Goal: Information Seeking & Learning: Check status

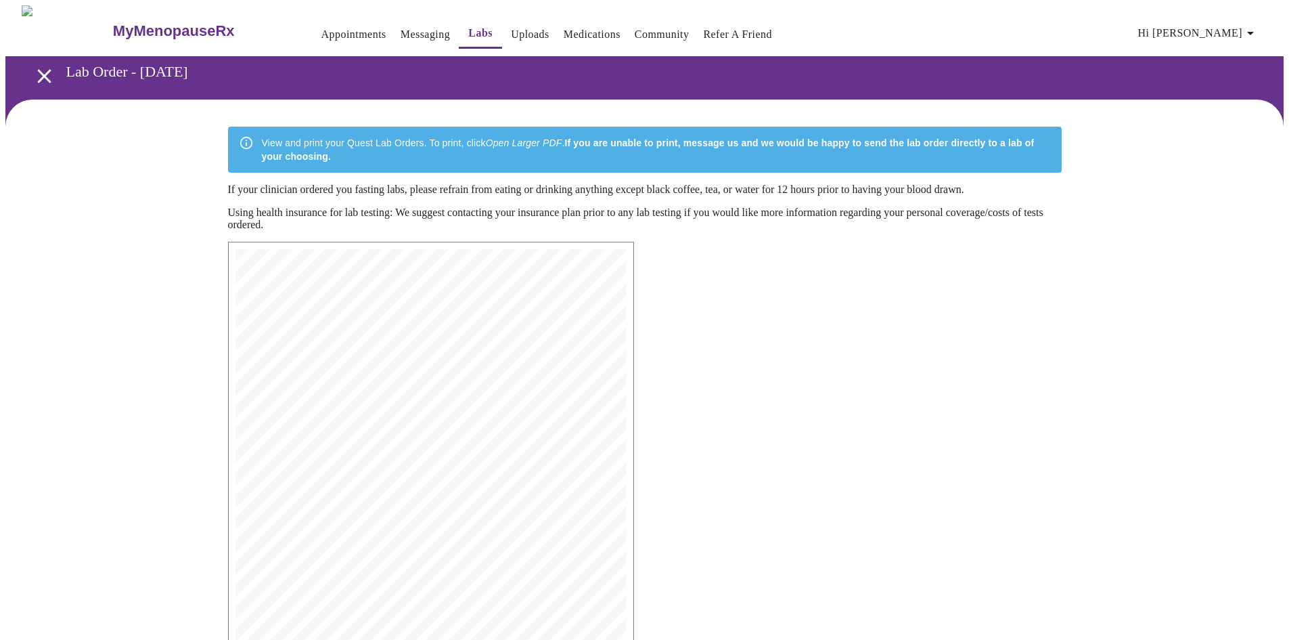
scroll to position [68, 0]
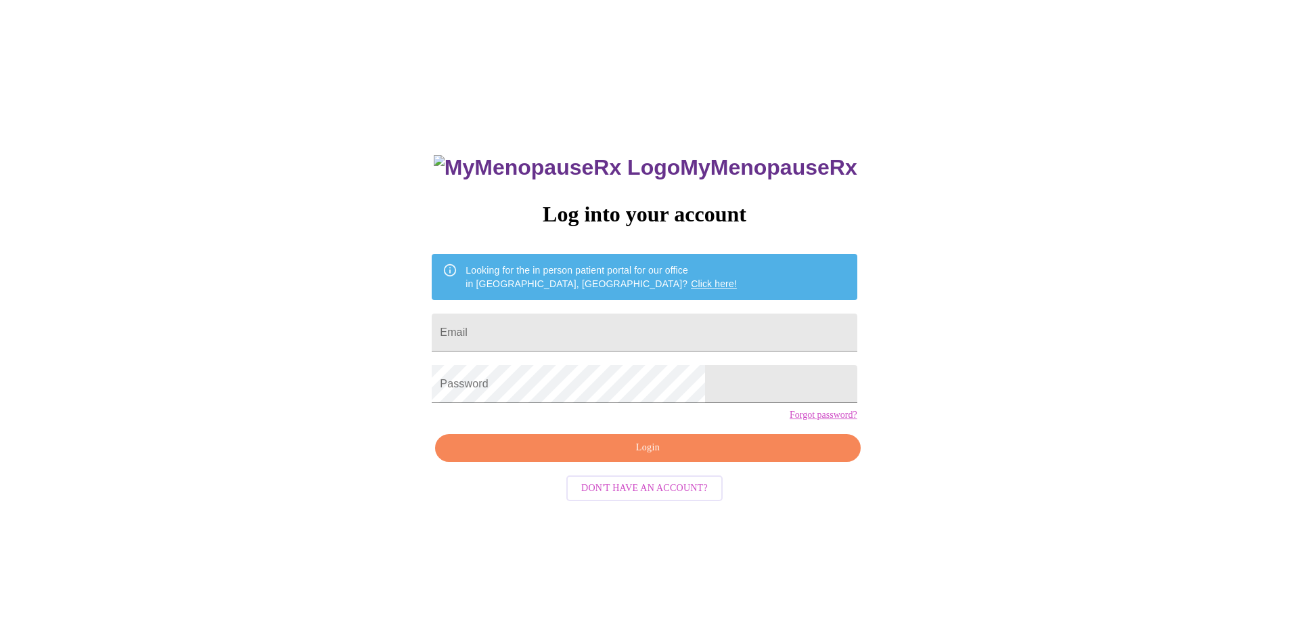
scroll to position [14, 0]
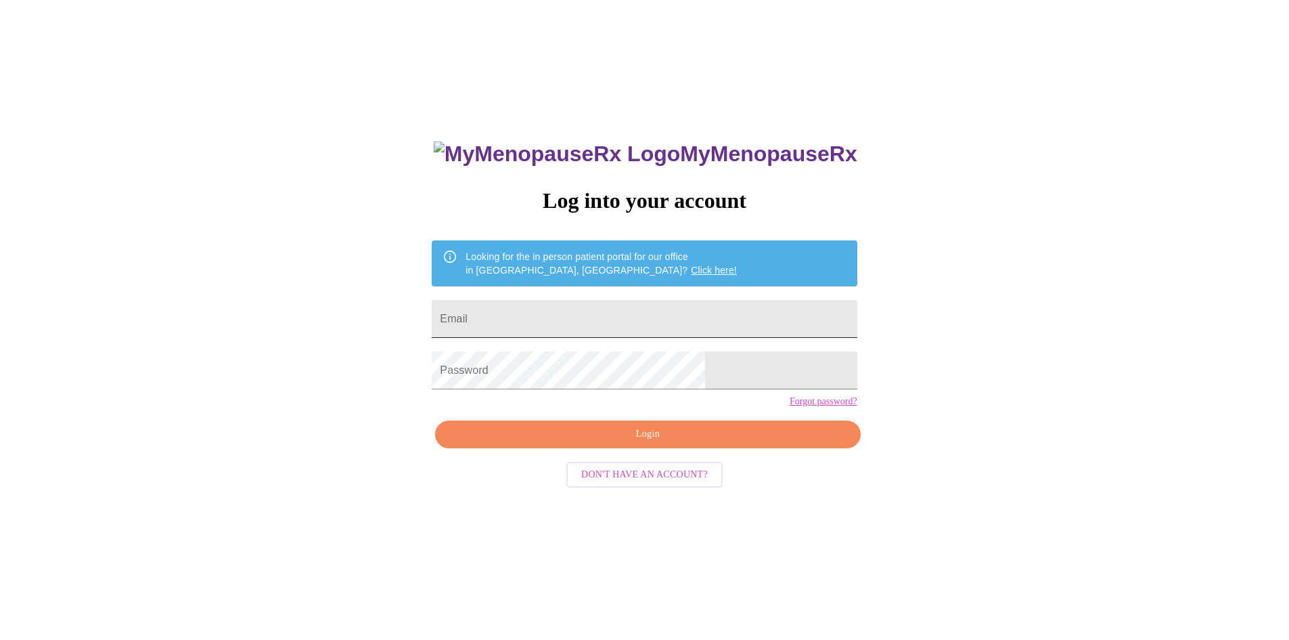
click at [619, 313] on input "Email" at bounding box center [644, 319] width 425 height 38
type input "emjelkins@gmail.com"
click at [645, 443] on span "Login" at bounding box center [648, 434] width 394 height 17
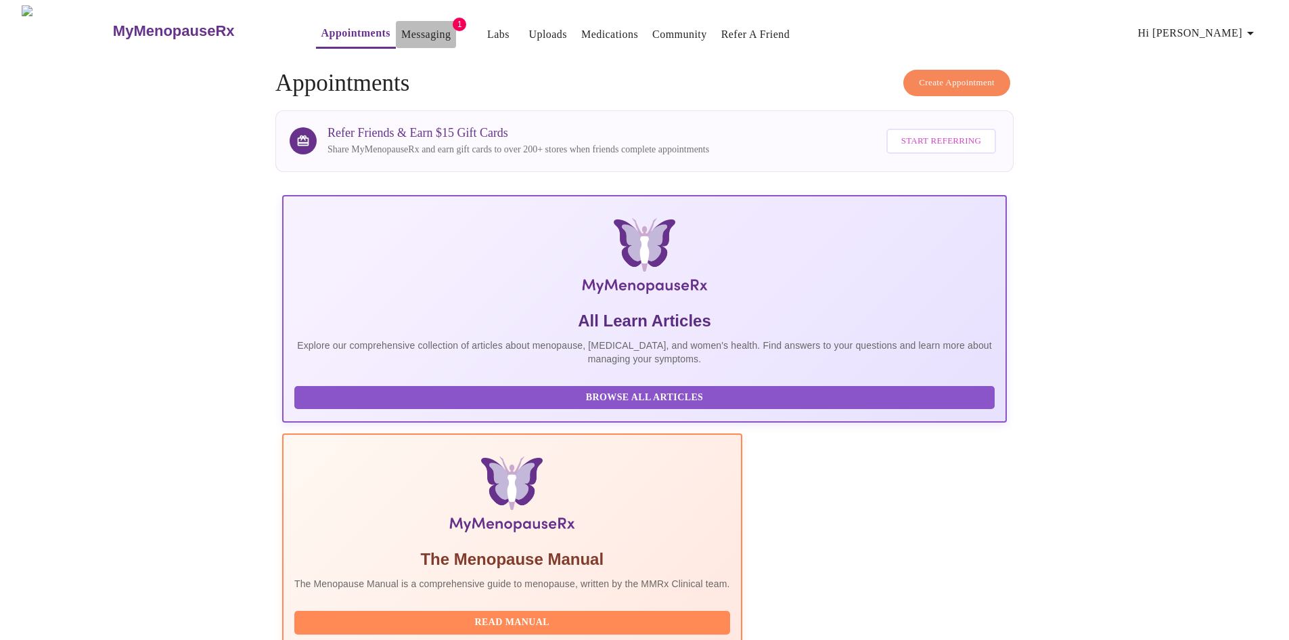
click at [401, 28] on link "Messaging" at bounding box center [425, 34] width 49 height 19
click at [474, 27] on link "Labs" at bounding box center [485, 34] width 22 height 19
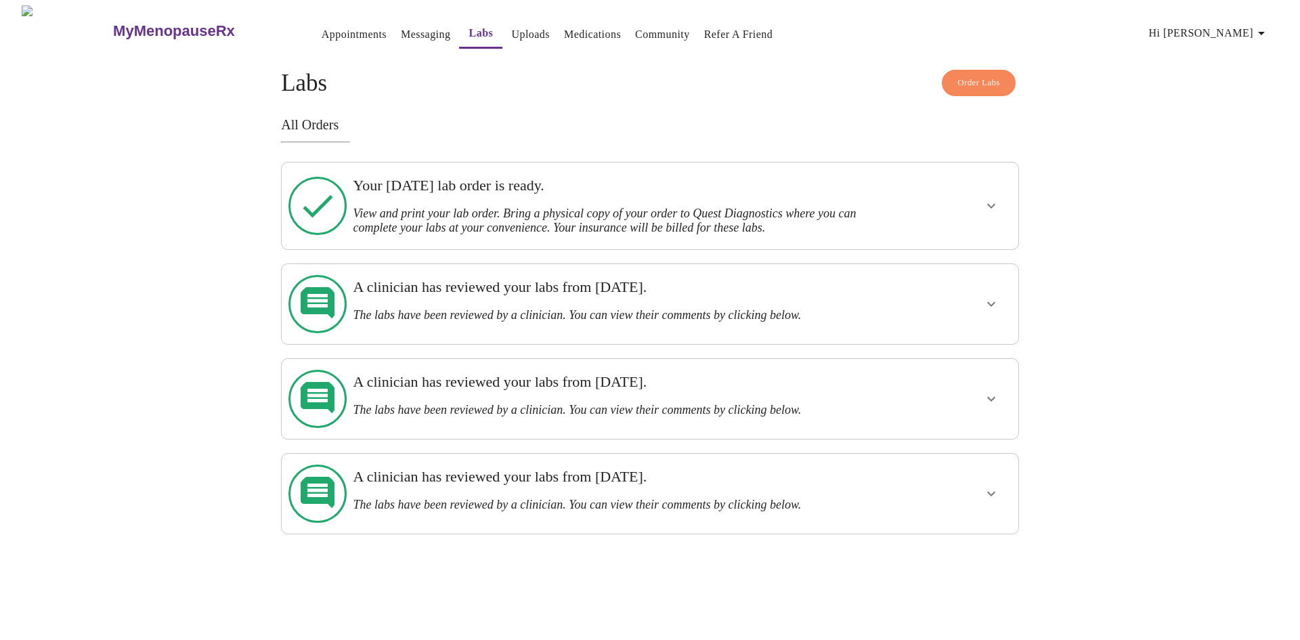
click at [992, 200] on icon "show more" at bounding box center [991, 206] width 16 height 16
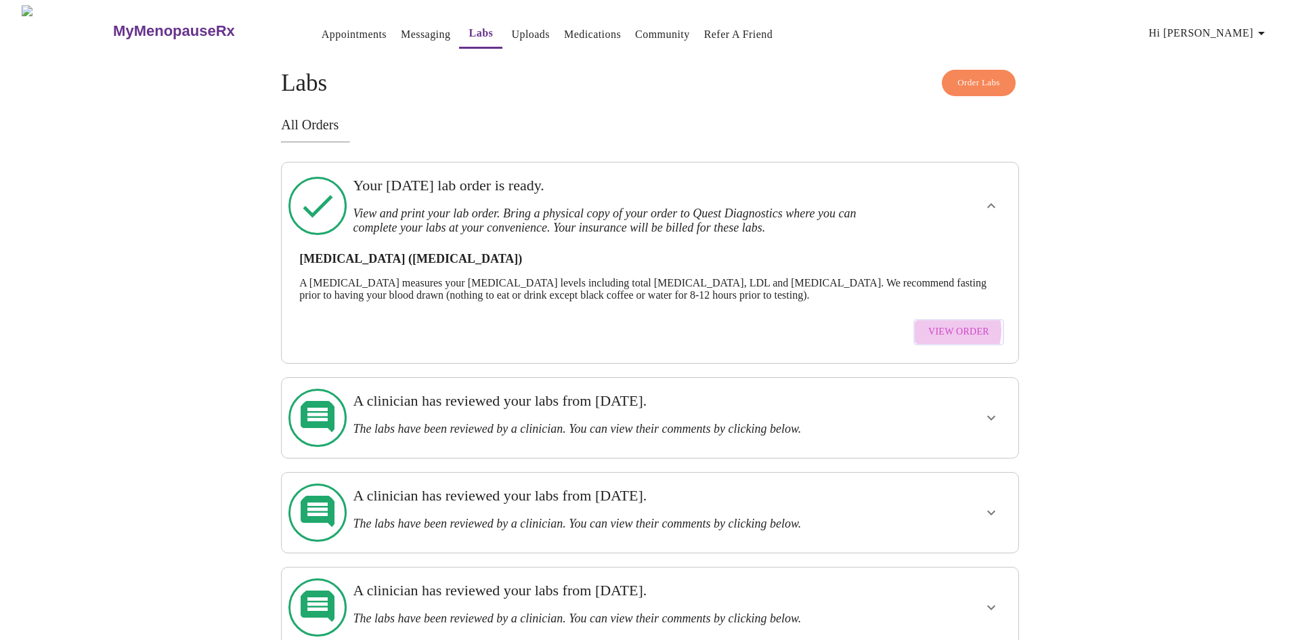
click at [951, 324] on span "View Order" at bounding box center [958, 332] width 61 height 17
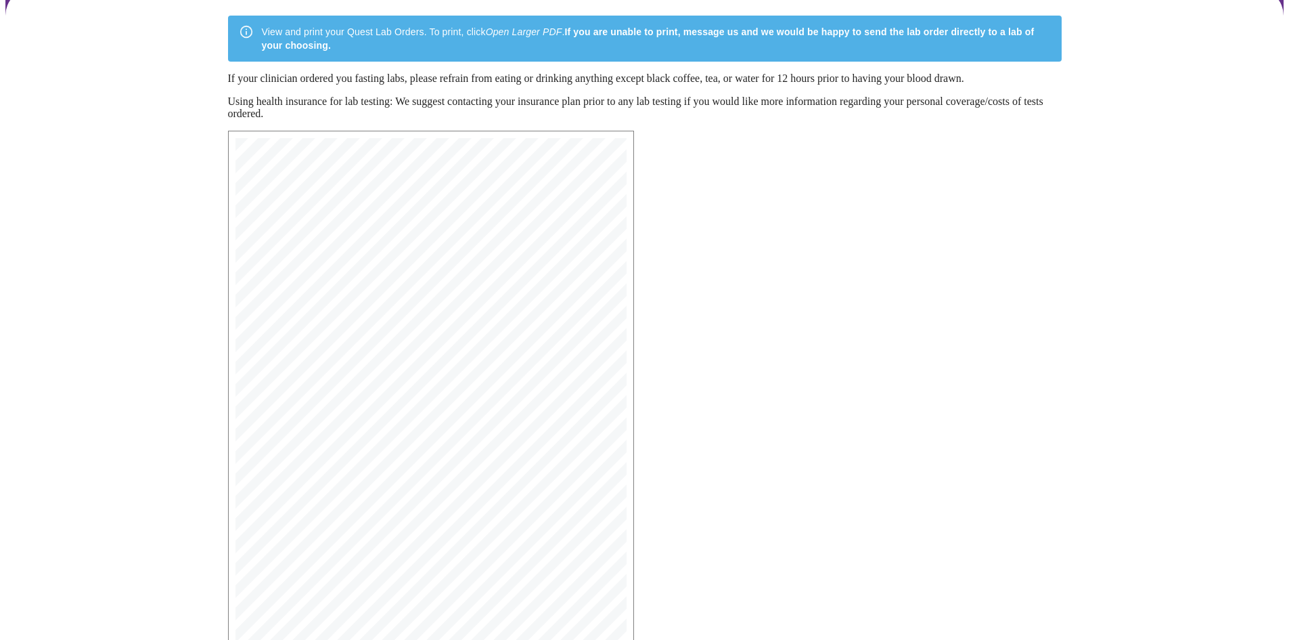
scroll to position [193, 0]
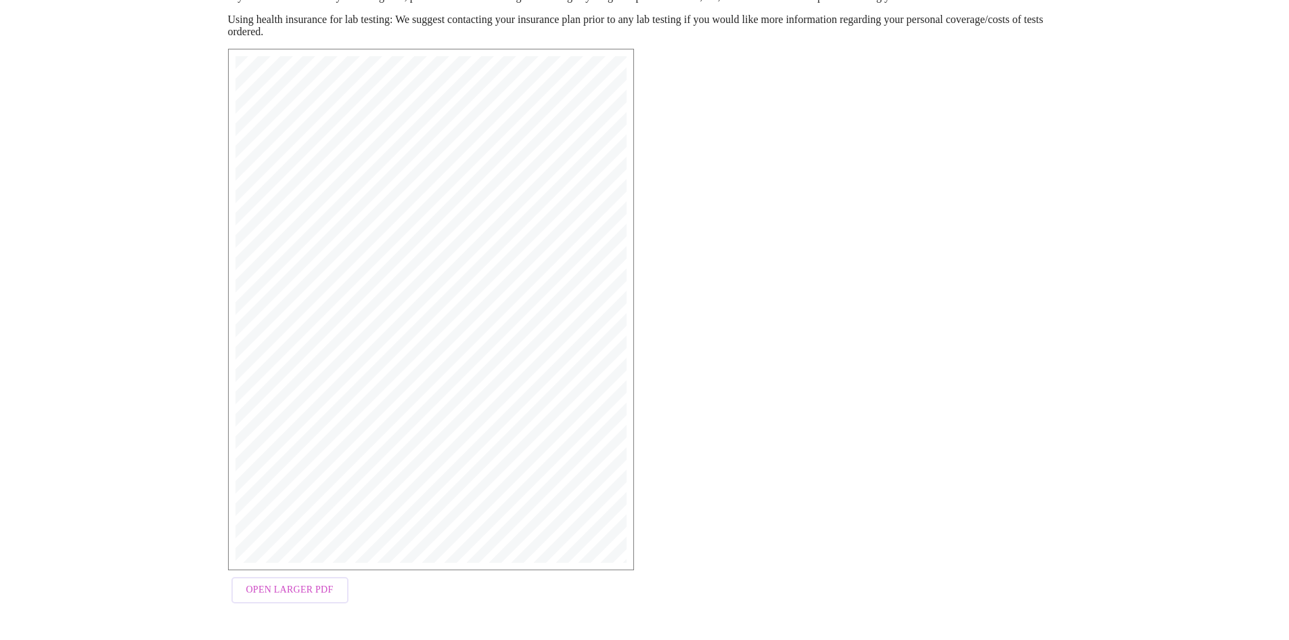
click at [290, 582] on button "Open Larger PDF" at bounding box center [289, 590] width 117 height 26
